Goal: Find specific fact

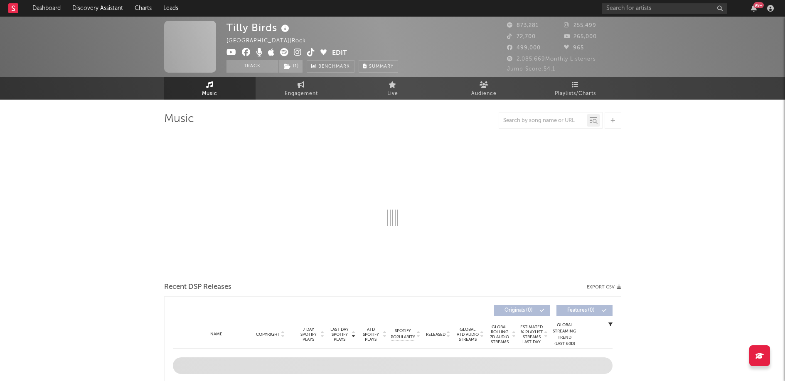
select select "6m"
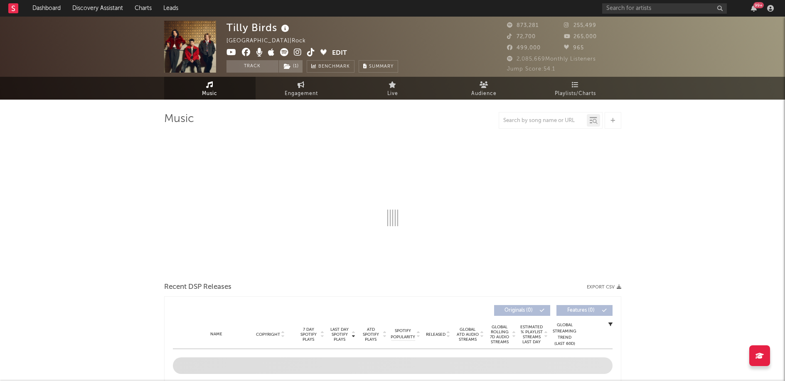
select select "6m"
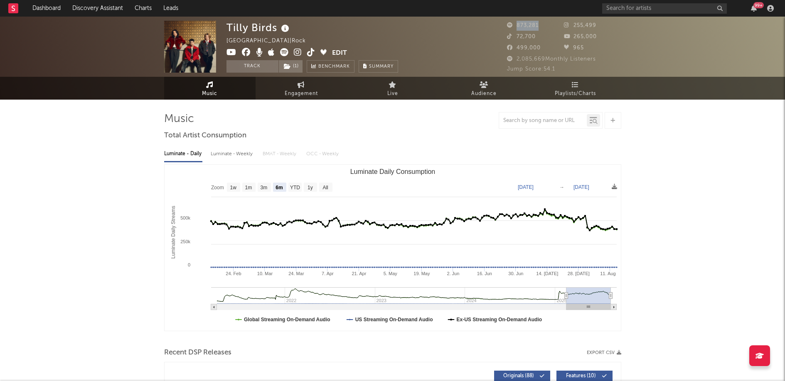
drag, startPoint x: 538, startPoint y: 24, endPoint x: 518, endPoint y: 24, distance: 20.4
click at [518, 24] on div "873,281" at bounding box center [535, 26] width 57 height 10
copy span "873,281"
